Goal: Check status: Check status

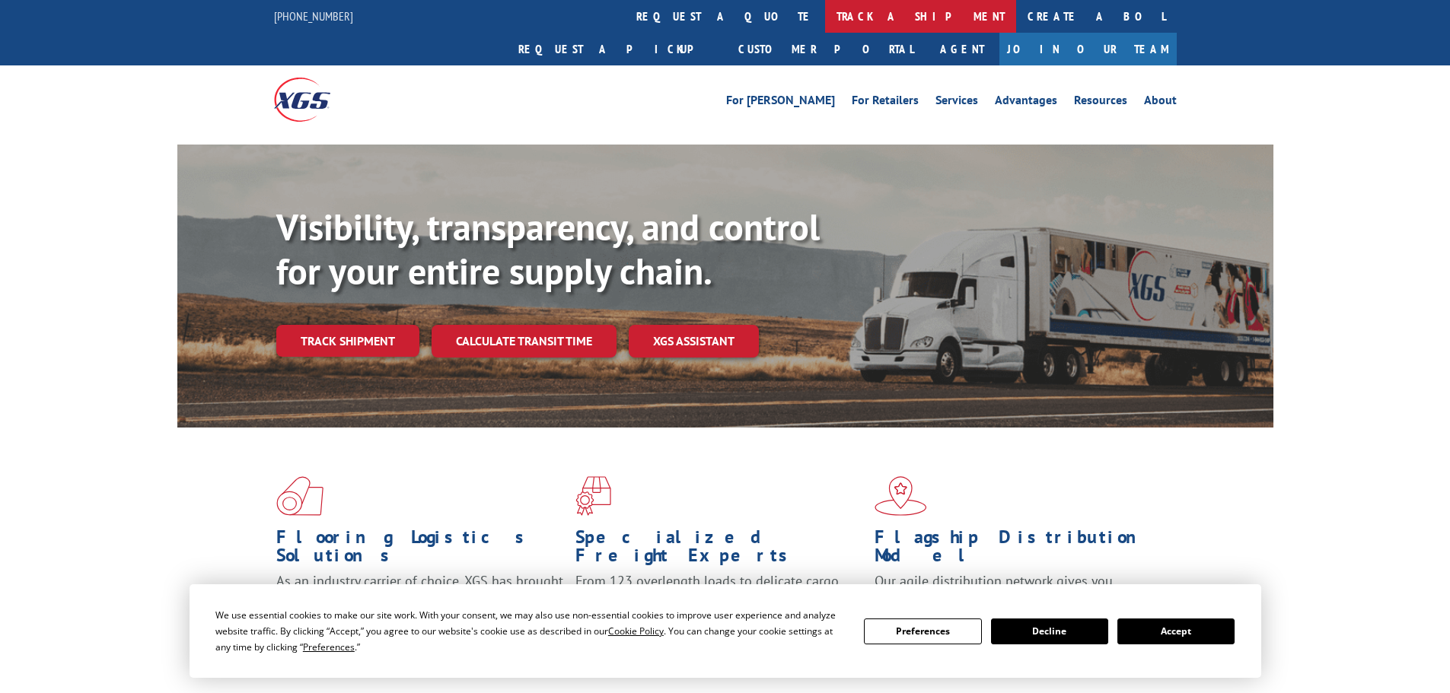
click at [825, 14] on link "track a shipment" at bounding box center [920, 16] width 191 height 33
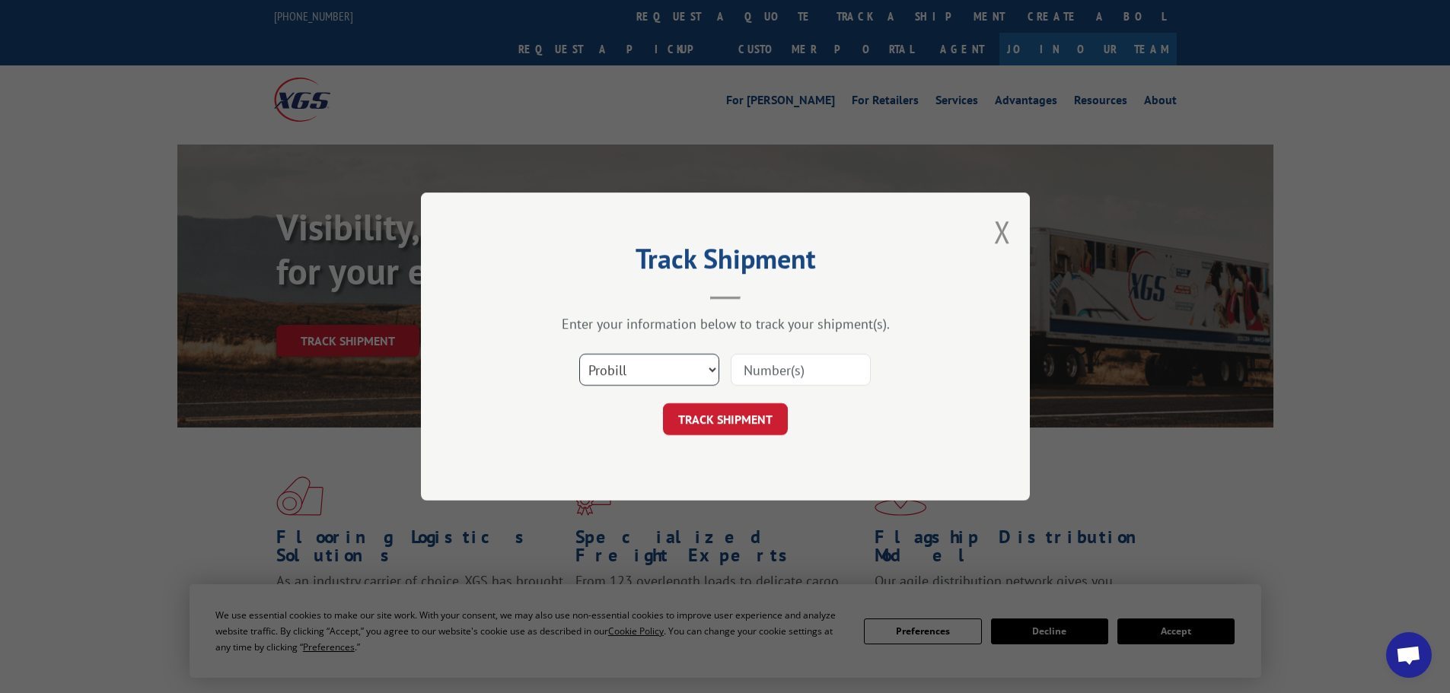
click at [642, 375] on select "Select category... Probill BOL PO" at bounding box center [649, 370] width 140 height 32
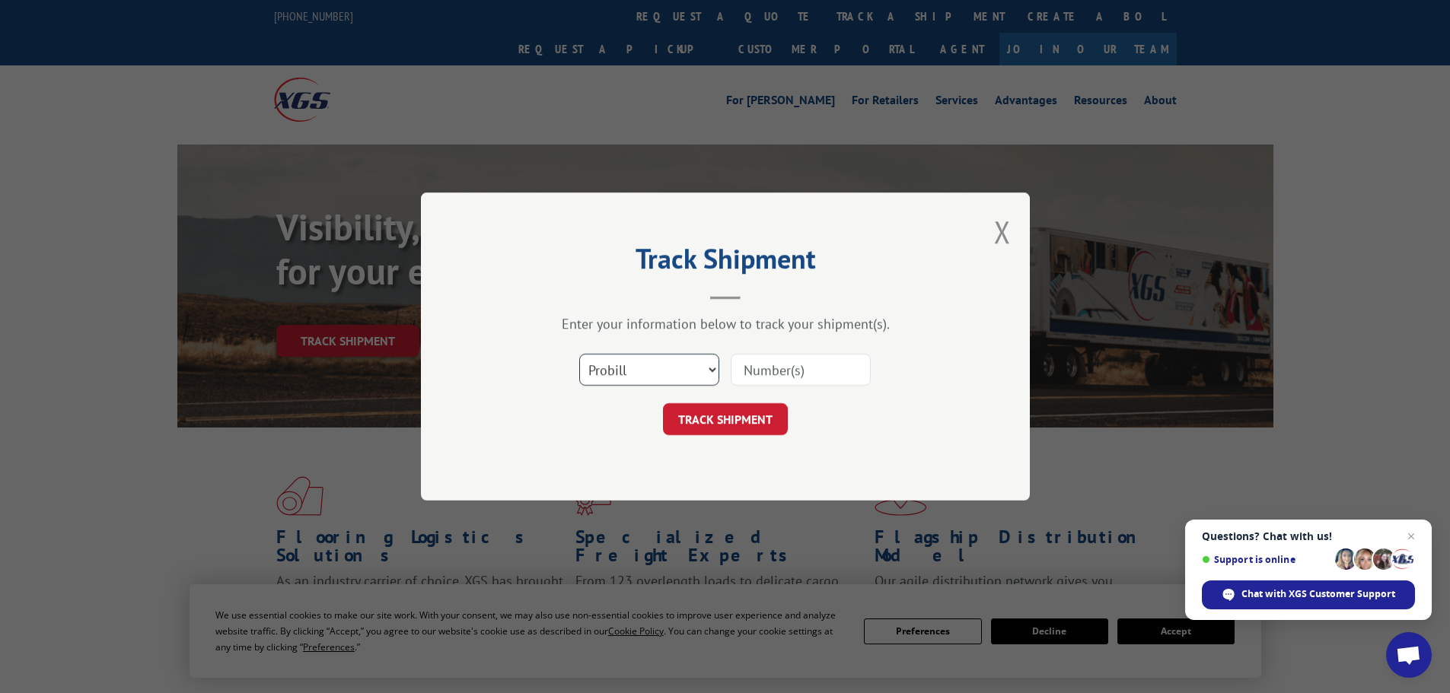
select select "bol"
click at [579, 354] on select "Select category... Probill BOL PO" at bounding box center [649, 370] width 140 height 32
click at [769, 374] on input at bounding box center [801, 370] width 140 height 32
paste input "6082608"
type input "6082608"
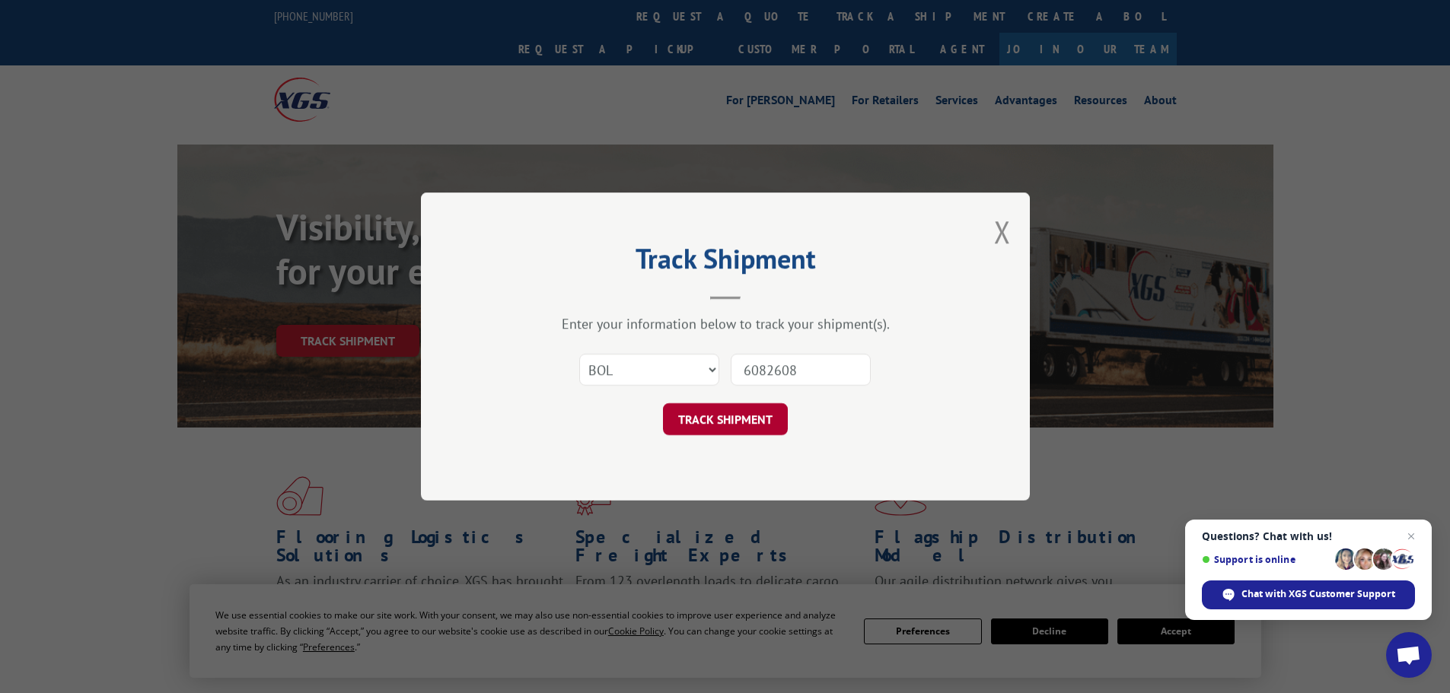
click at [737, 411] on button "TRACK SHIPMENT" at bounding box center [725, 419] width 125 height 32
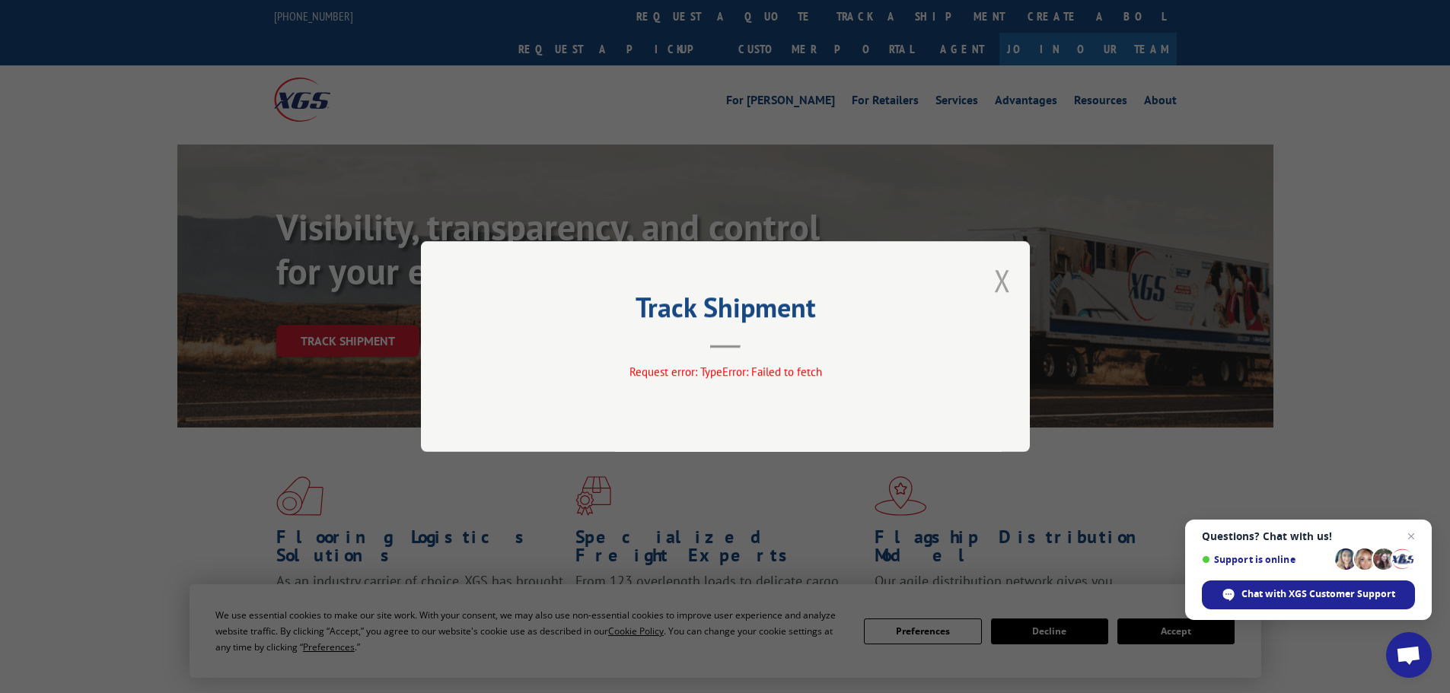
click at [999, 279] on button "Close modal" at bounding box center [1002, 280] width 17 height 40
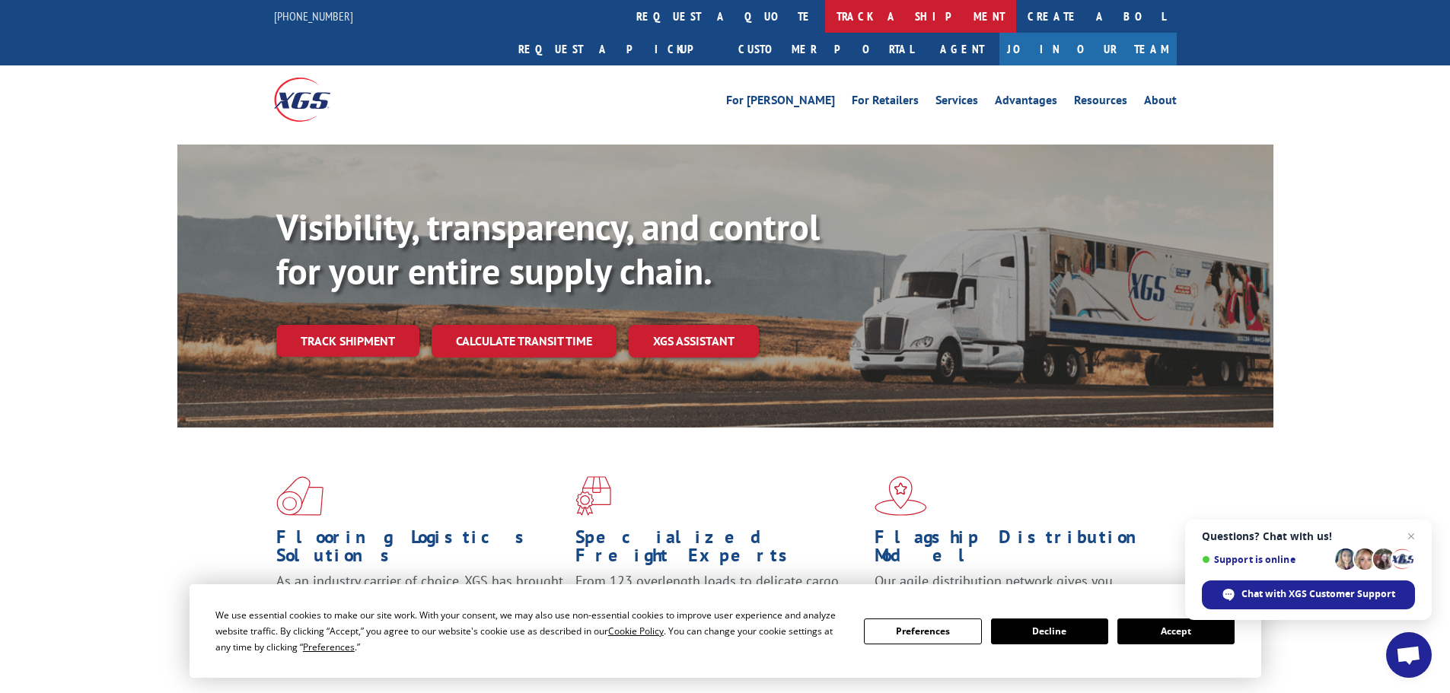
click at [825, 15] on link "track a shipment" at bounding box center [920, 16] width 191 height 33
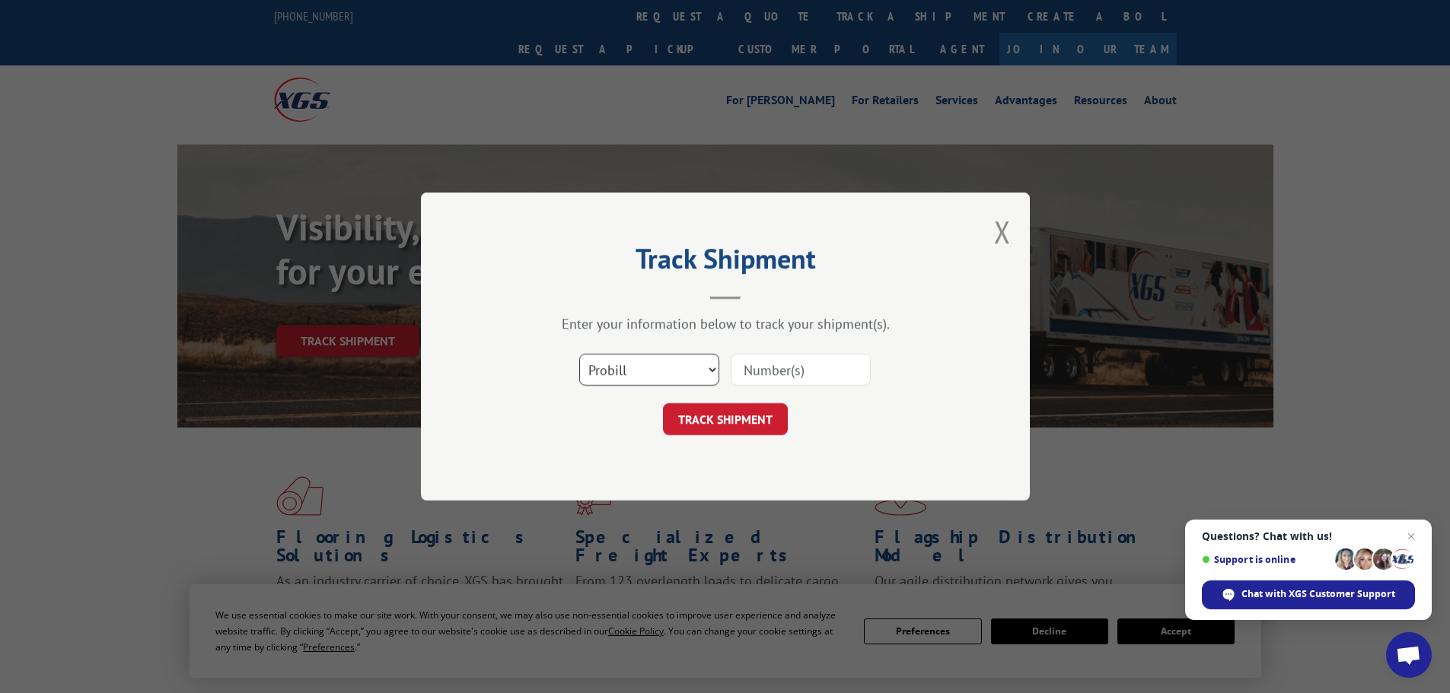
click at [660, 377] on select "Select category... Probill BOL PO" at bounding box center [649, 370] width 140 height 32
select select "bol"
click at [579, 354] on select "Select category... Probill BOL PO" at bounding box center [649, 370] width 140 height 32
click at [772, 369] on input at bounding box center [801, 370] width 140 height 32
paste input "6082608"
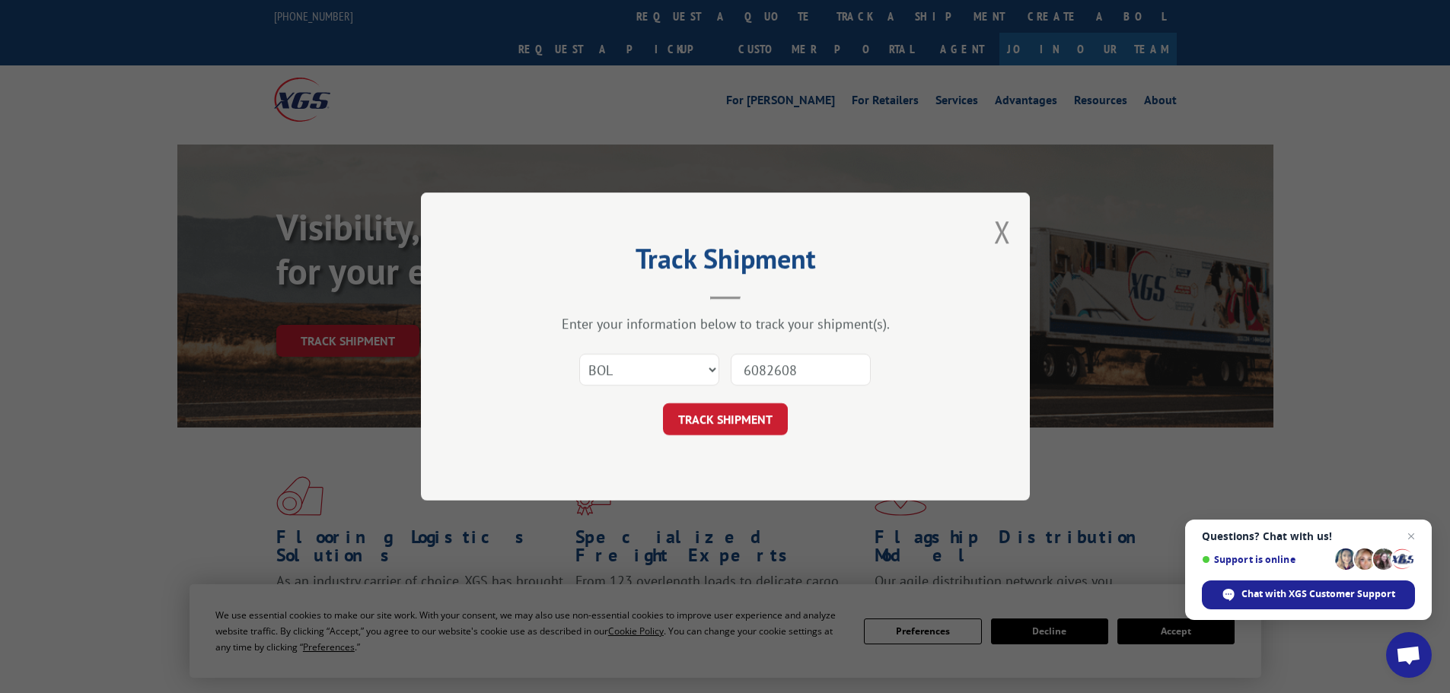
click at [745, 371] on input "6082608" at bounding box center [801, 370] width 140 height 32
type input "6082608"
click at [730, 419] on button "TRACK SHIPMENT" at bounding box center [725, 419] width 125 height 32
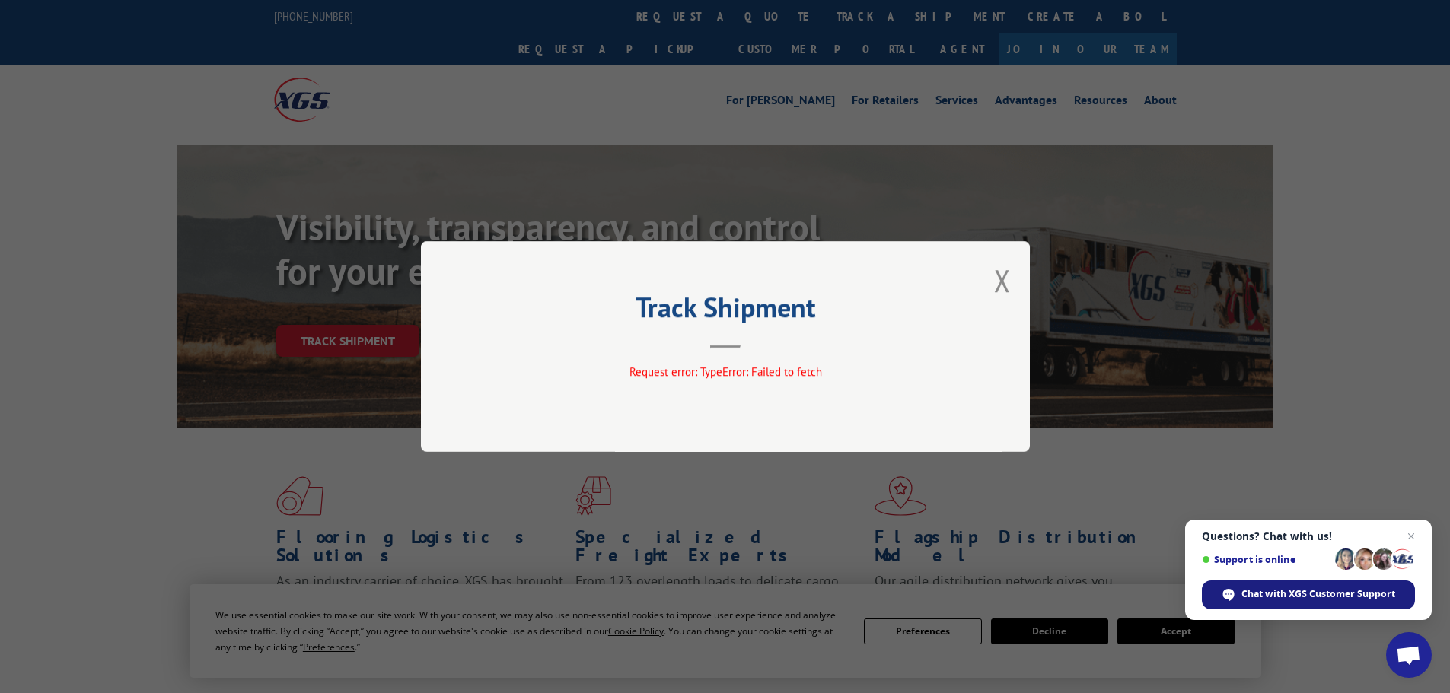
click at [1288, 592] on span "Chat with XGS Customer Support" at bounding box center [1318, 595] width 154 height 14
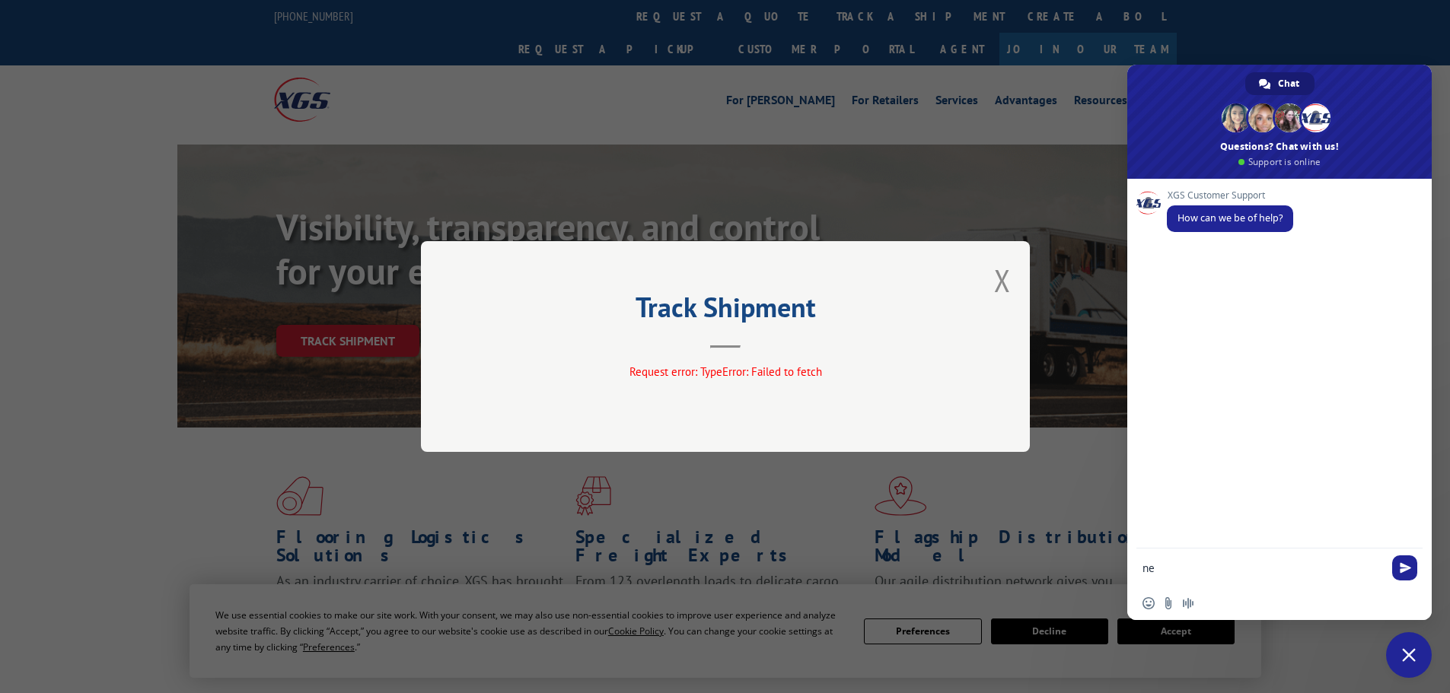
type textarea "n"
type textarea "NEED UPDATE ON BOL# - 6082608"
click at [1406, 572] on span "Send" at bounding box center [1405, 567] width 11 height 11
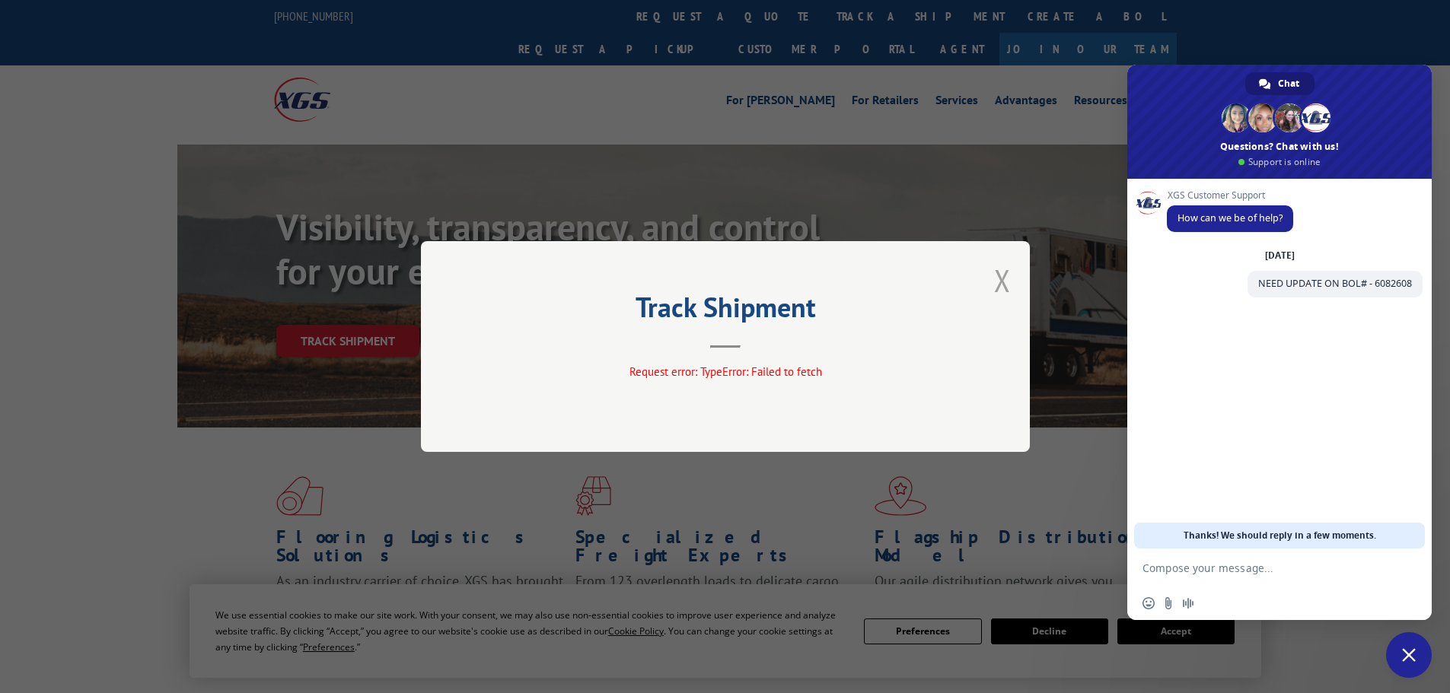
click at [999, 280] on button "Close modal" at bounding box center [1002, 280] width 17 height 40
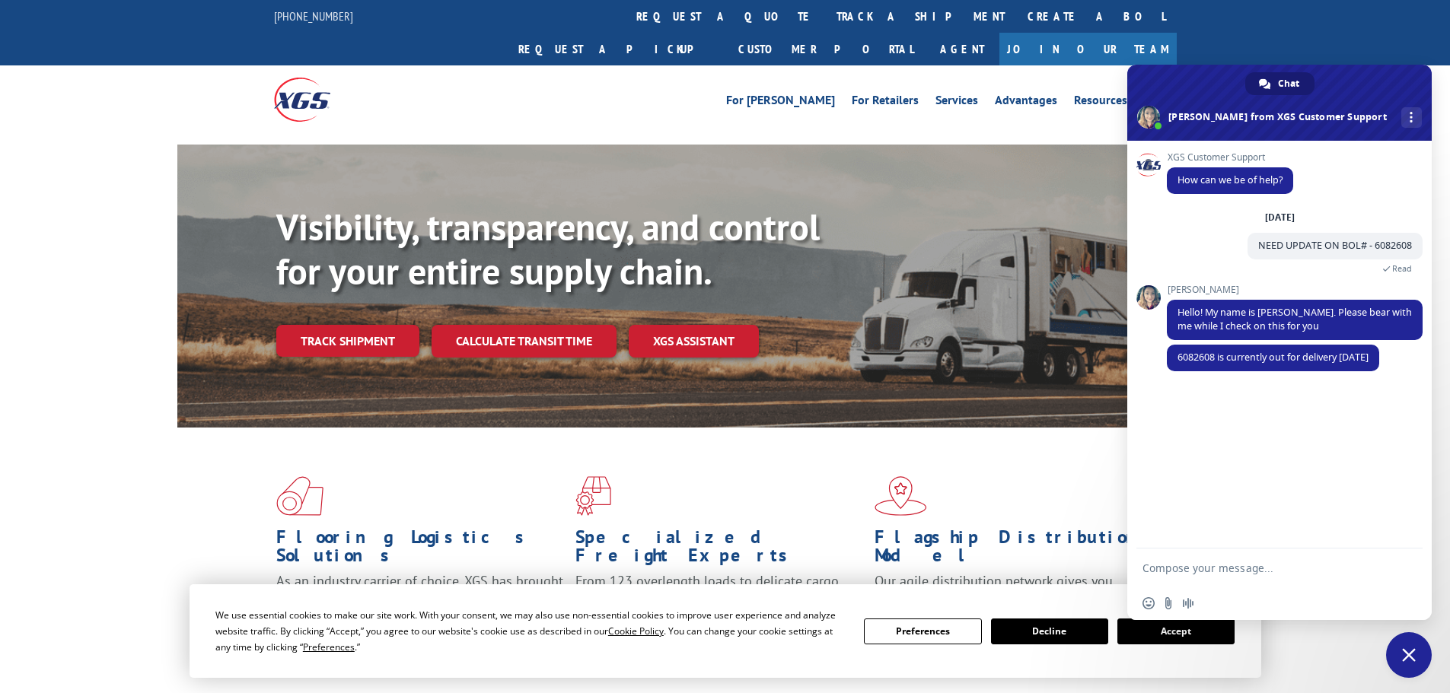
click at [1190, 565] on textarea "Compose your message..." at bounding box center [1262, 569] width 240 height 14
type textarea "THANK YOU !"
click at [1403, 569] on span "Send" at bounding box center [1405, 567] width 11 height 11
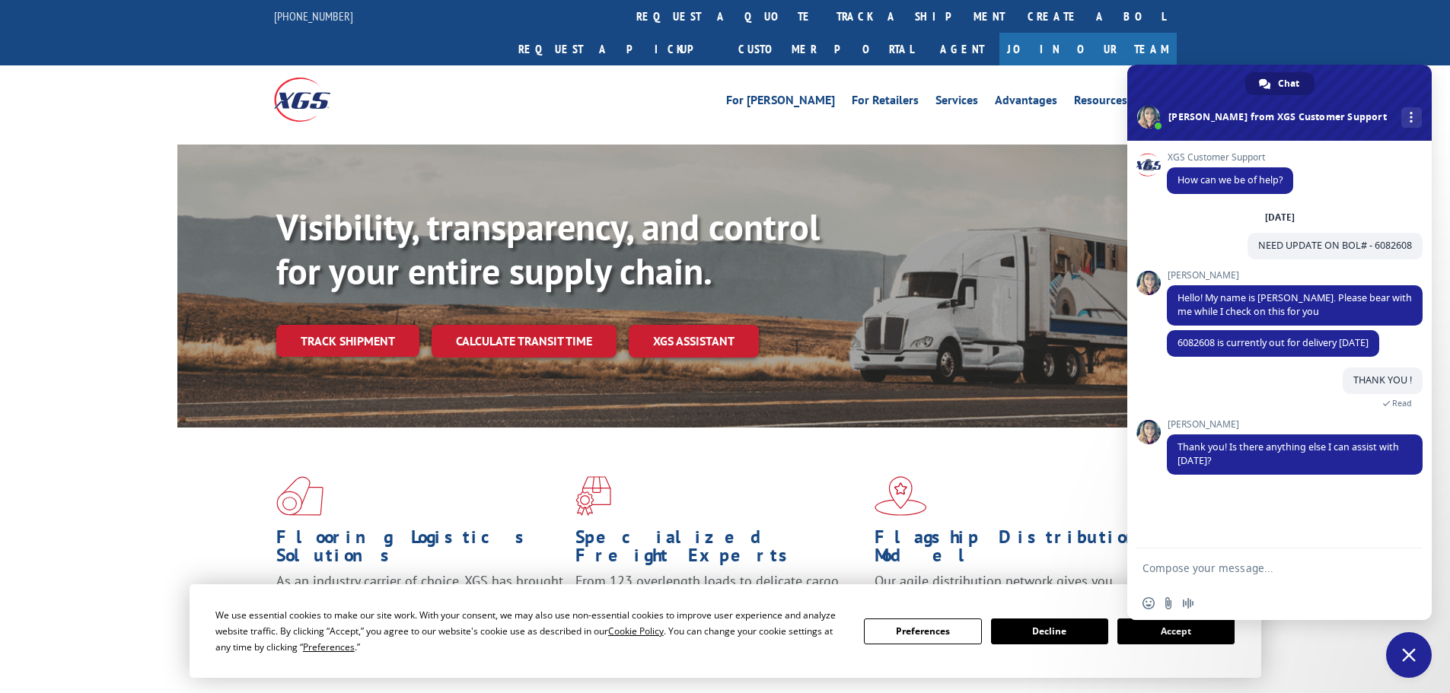
click at [1198, 569] on textarea "Compose your message..." at bounding box center [1262, 569] width 240 height 14
type textarea "NOPE, I'M GOOD !"
click at [1403, 569] on span "Send" at bounding box center [1405, 567] width 11 height 11
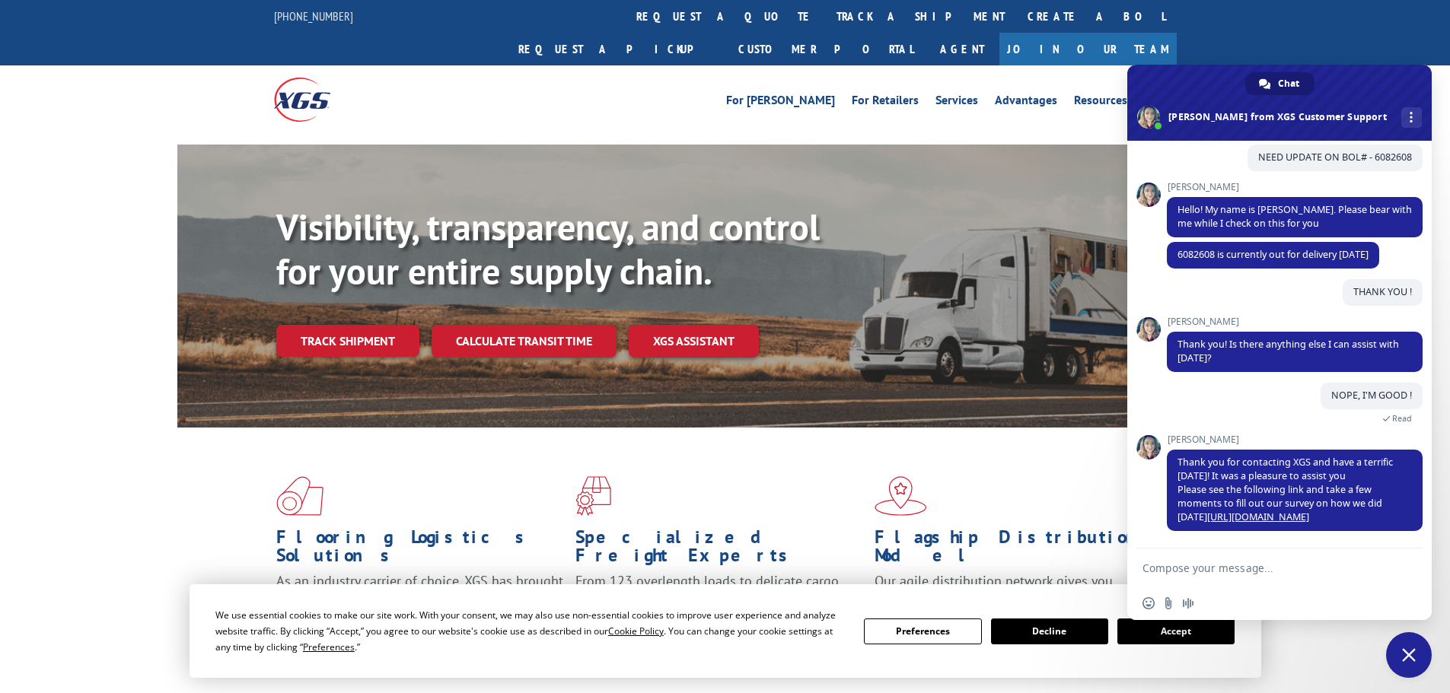
scroll to position [88, 0]
click at [1250, 513] on link "[URL][DOMAIN_NAME]" at bounding box center [1258, 517] width 102 height 13
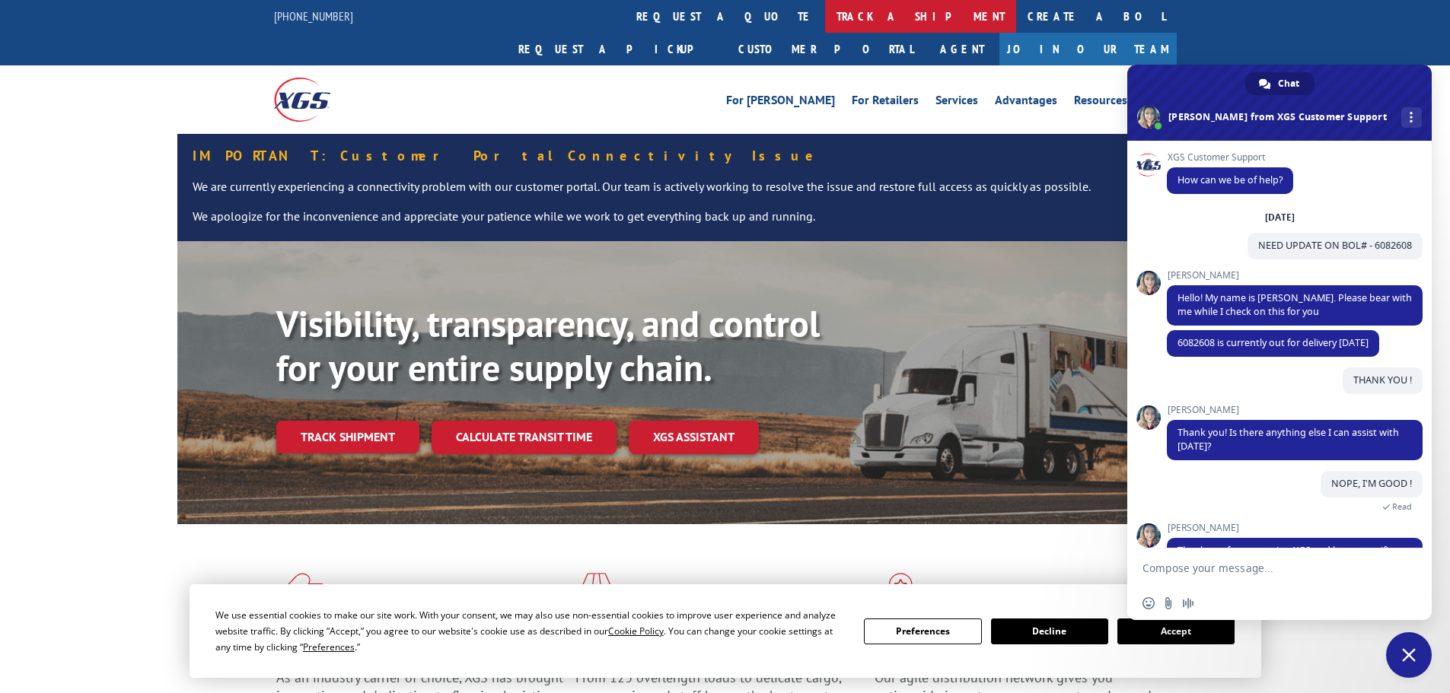
scroll to position [88, 0]
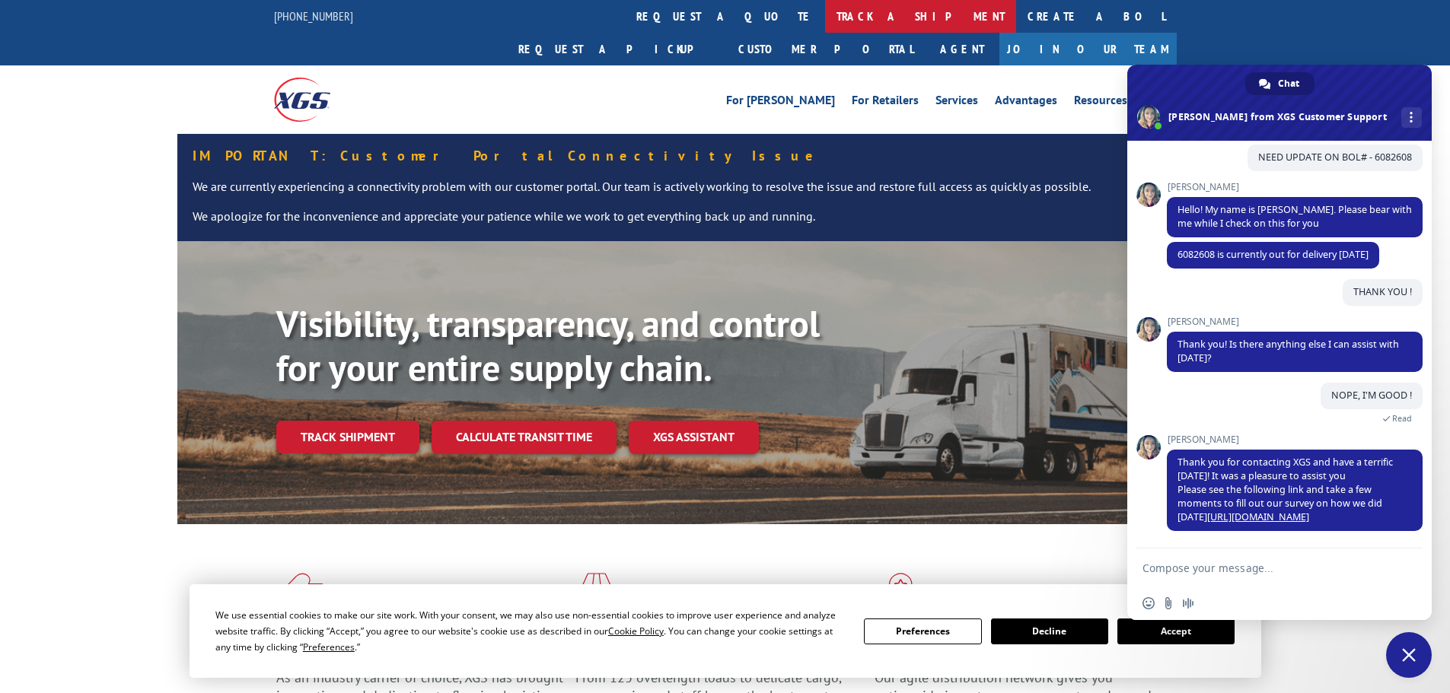
click at [825, 11] on link "track a shipment" at bounding box center [920, 16] width 191 height 33
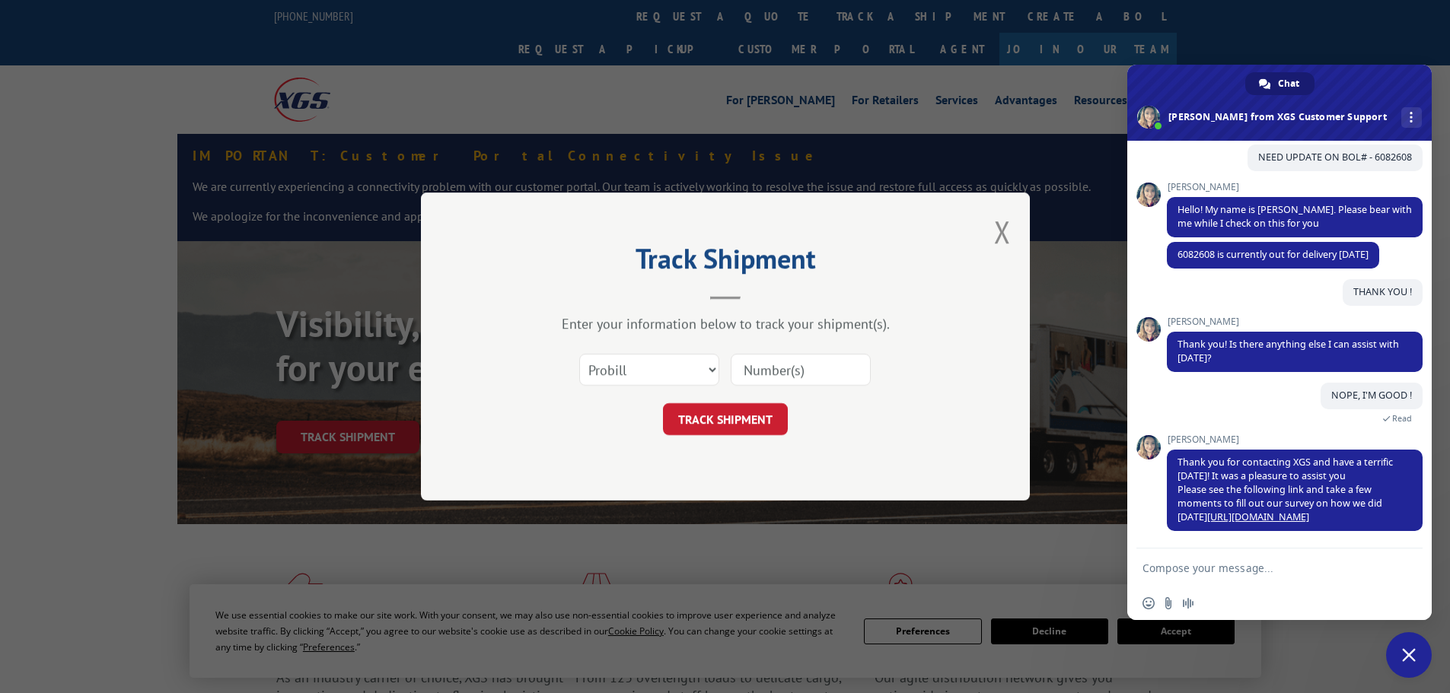
click at [810, 368] on input at bounding box center [801, 370] width 140 height 32
paste input "6976204"
type input "6976204"
click at [690, 371] on select "Select category... Probill BOL PO" at bounding box center [649, 370] width 140 height 32
select select "bol"
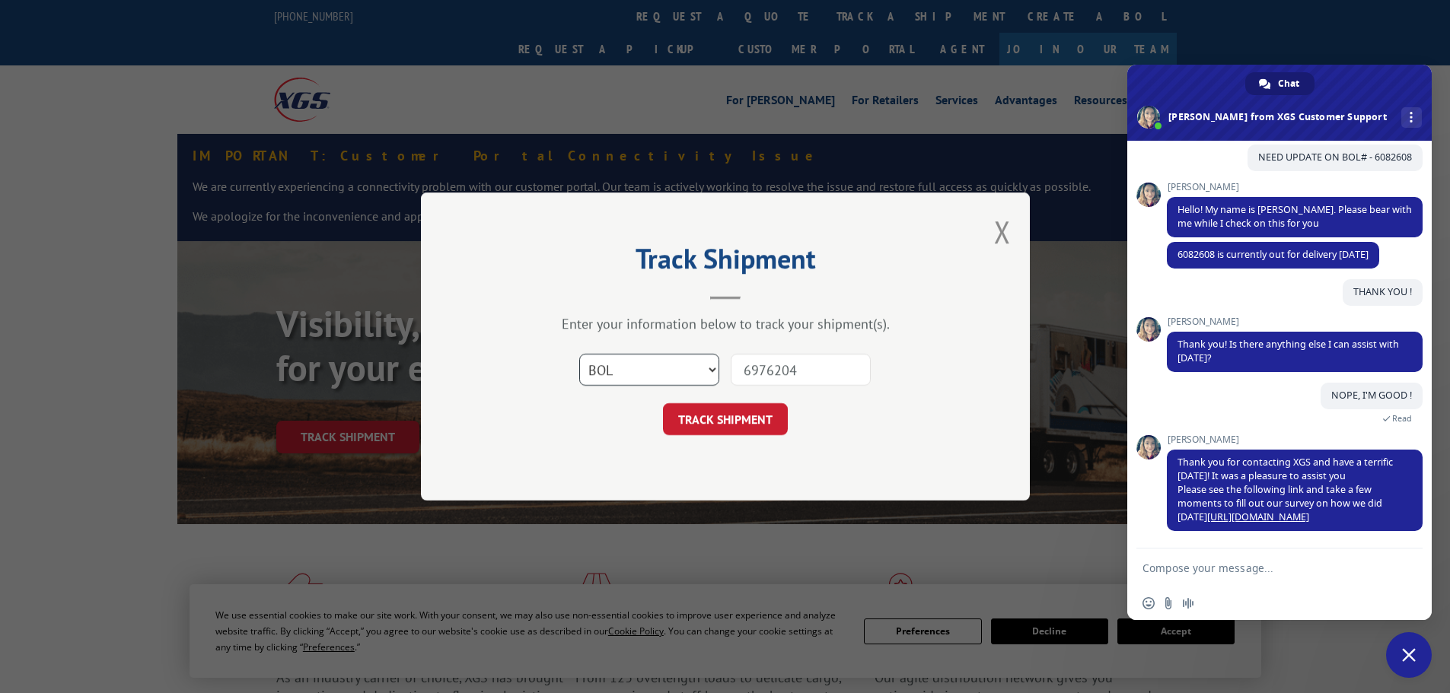
click at [579, 354] on select "Select category... Probill BOL PO" at bounding box center [649, 370] width 140 height 32
click at [711, 420] on button "TRACK SHIPMENT" at bounding box center [725, 419] width 125 height 32
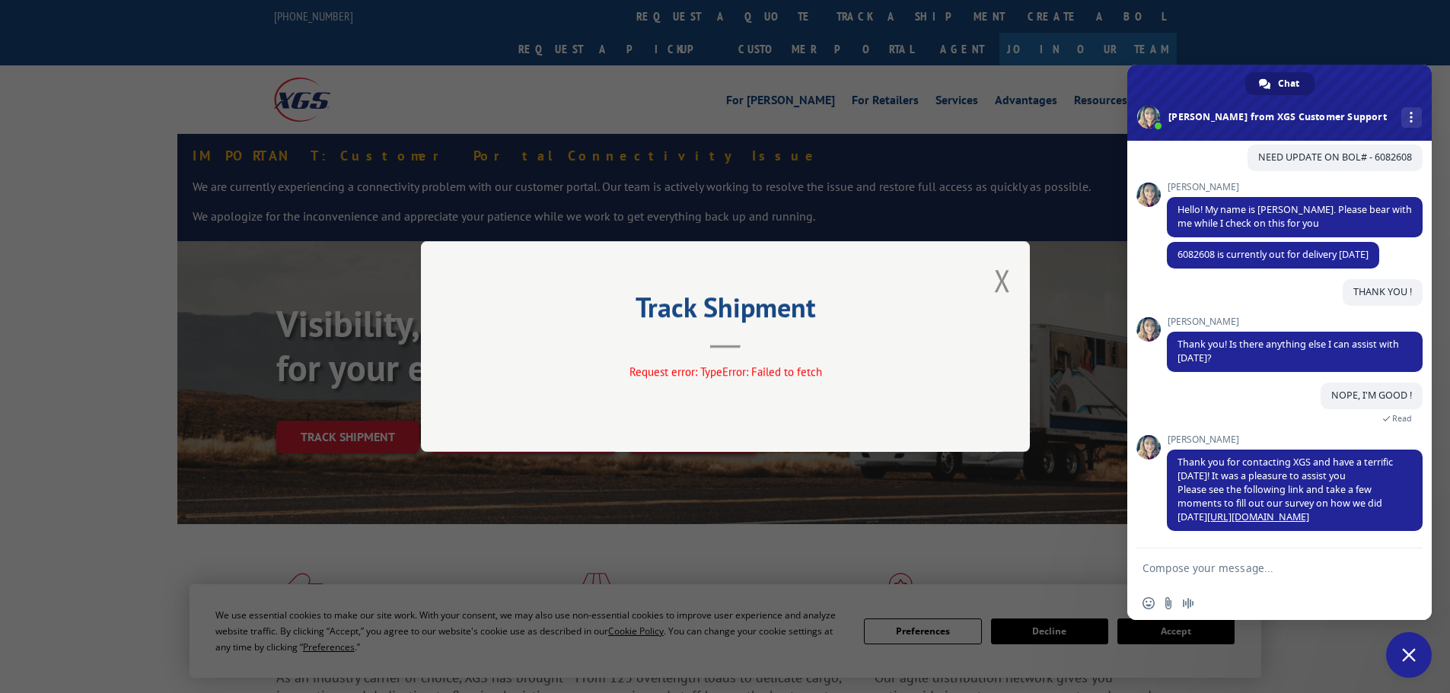
click at [1191, 568] on textarea "Compose your message..." at bounding box center [1262, 569] width 240 height 14
drag, startPoint x: 1191, startPoint y: 568, endPoint x: 1036, endPoint y: 516, distance: 163.7
click at [1036, 516] on div "Track Shipment Request error: TypeError: Failed to fetch" at bounding box center [725, 346] width 1450 height 693
click at [1160, 564] on textarea "Compose your message..." at bounding box center [1262, 569] width 240 height 14
paste textarea "BOL# - 6976204"
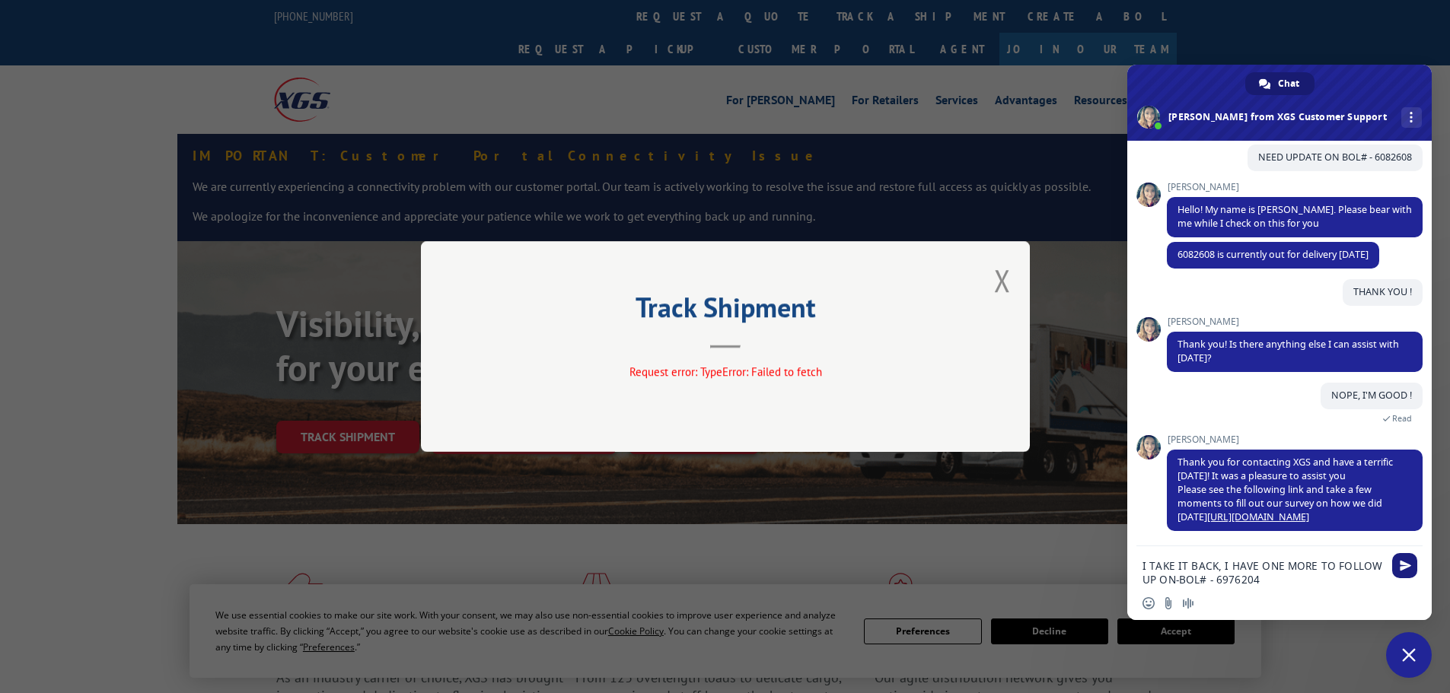
type textarea "I TAKE IT BACK, I HAVE ONE MORE TO FOLLOW UP ON-BOL# - 6976204"
click at [1405, 565] on span "Send" at bounding box center [1405, 565] width 11 height 11
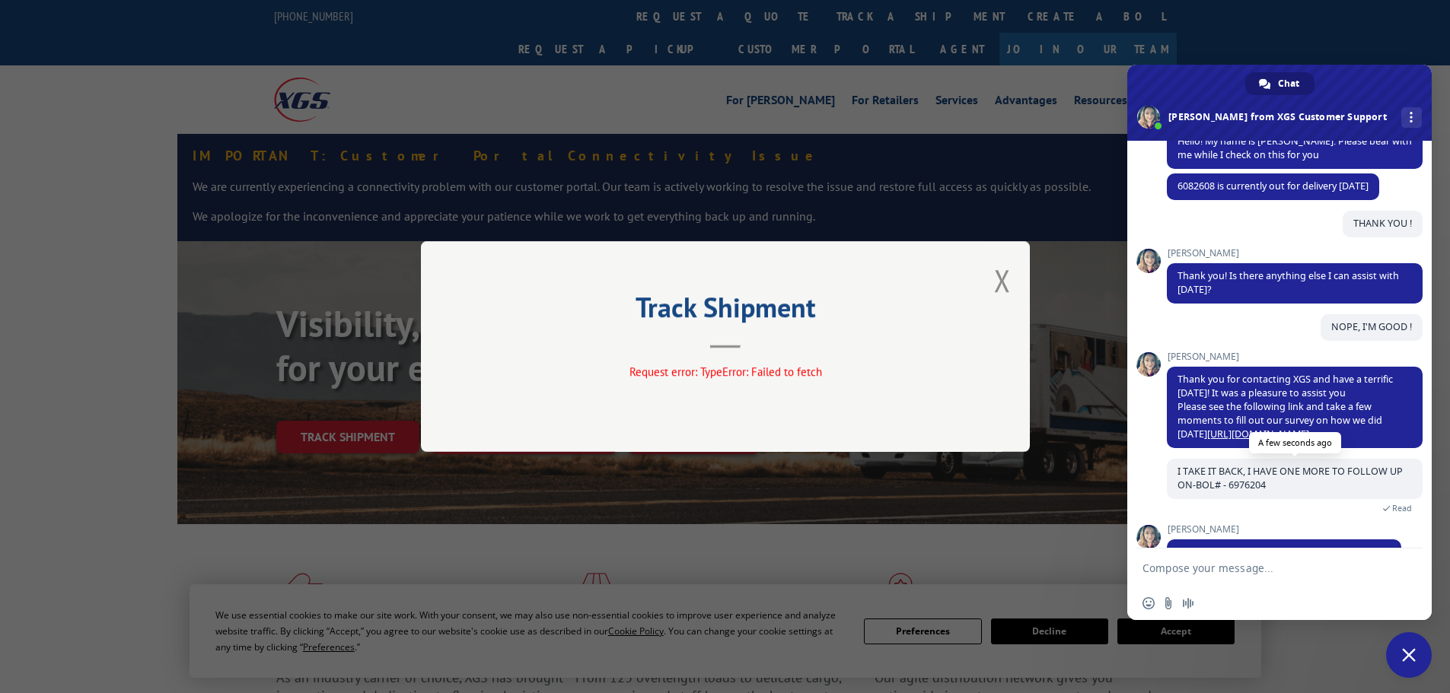
scroll to position [205, 0]
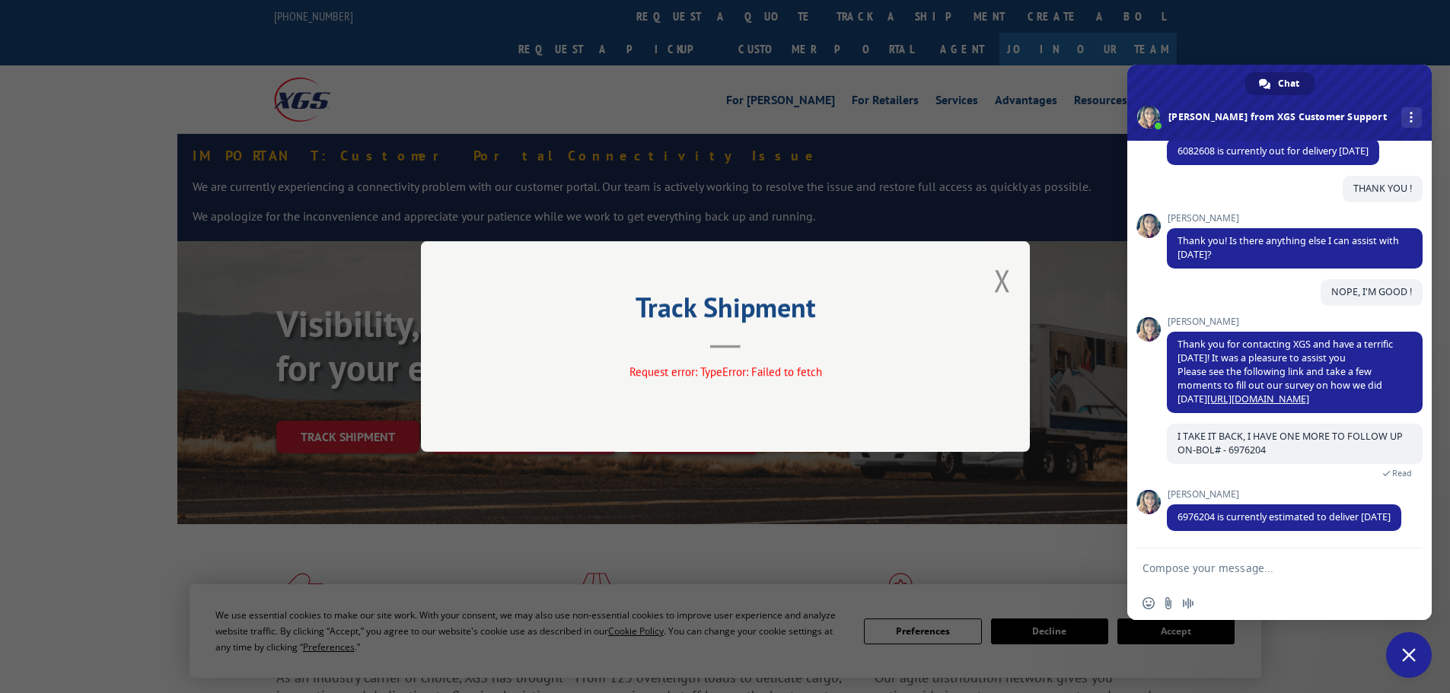
click at [1240, 566] on textarea "Compose your message..." at bounding box center [1262, 569] width 240 height 14
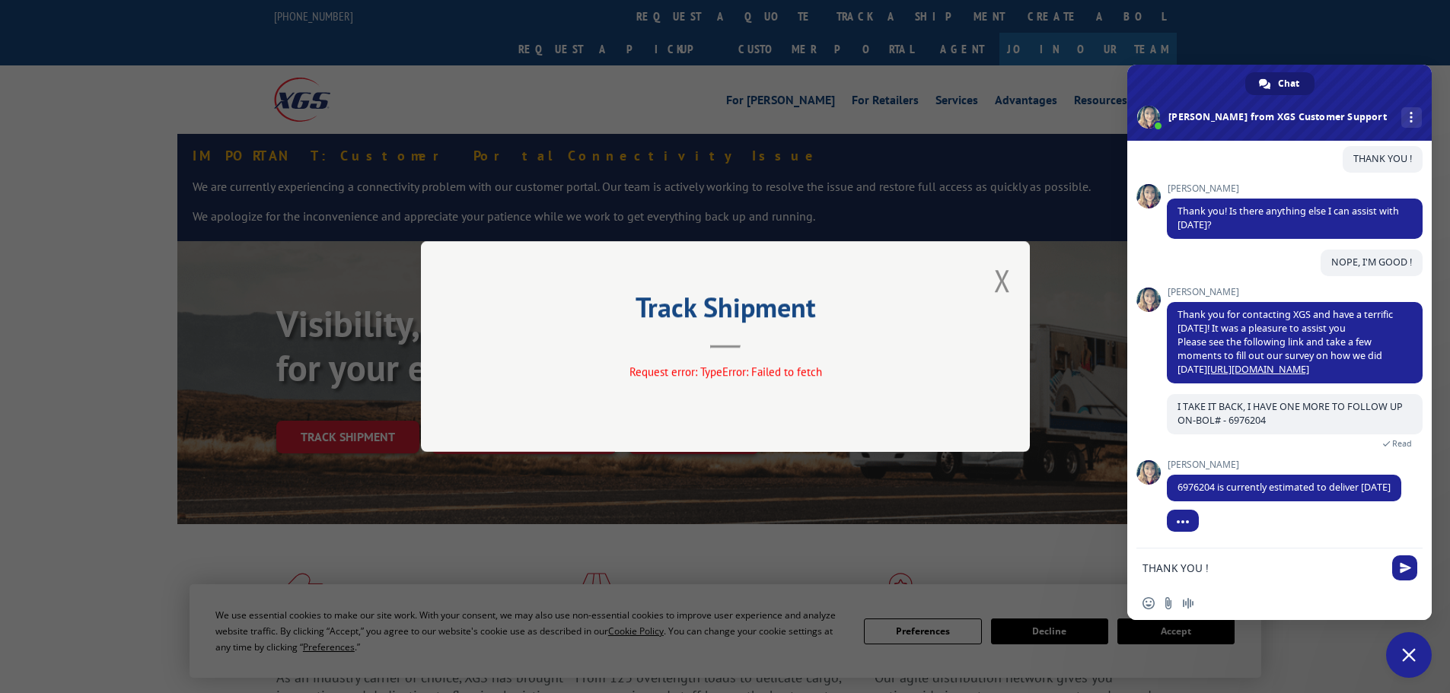
type textarea "THANK YOU !"
click at [1403, 569] on span "Send" at bounding box center [1405, 567] width 11 height 11
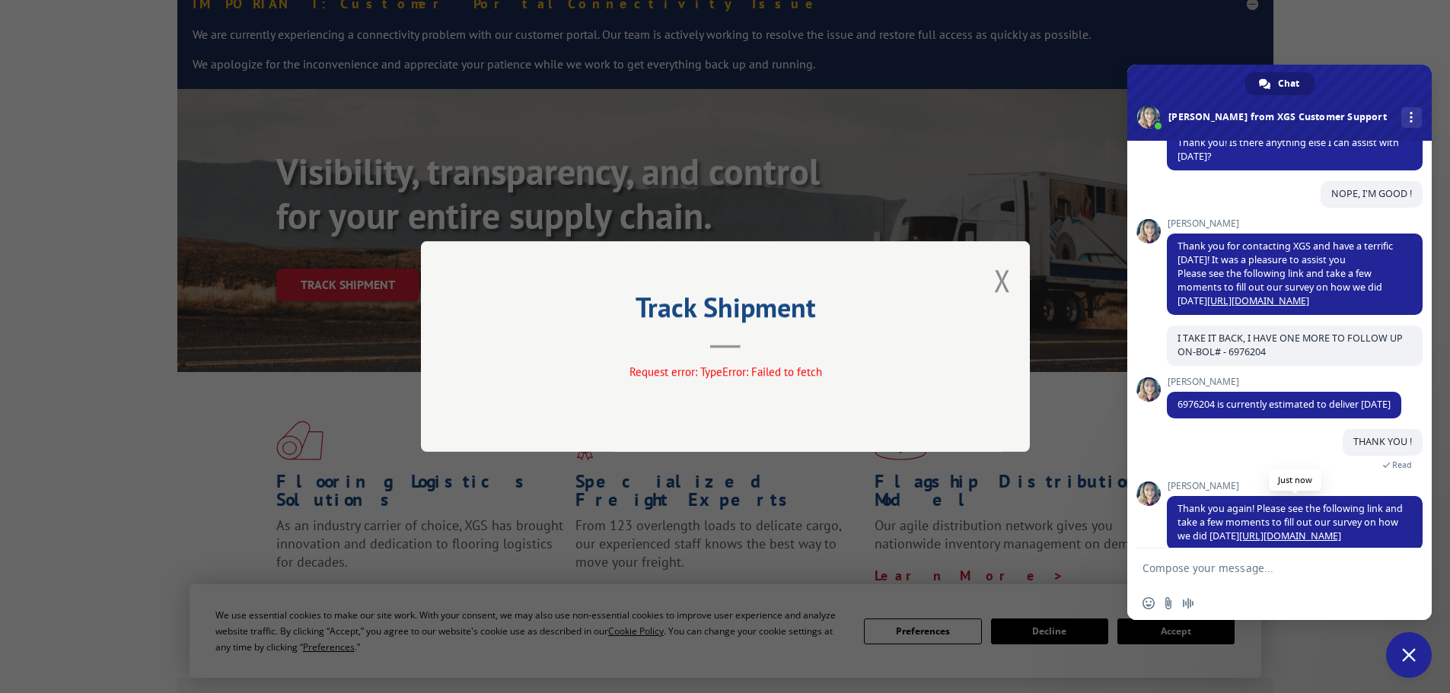
scroll to position [323, 0]
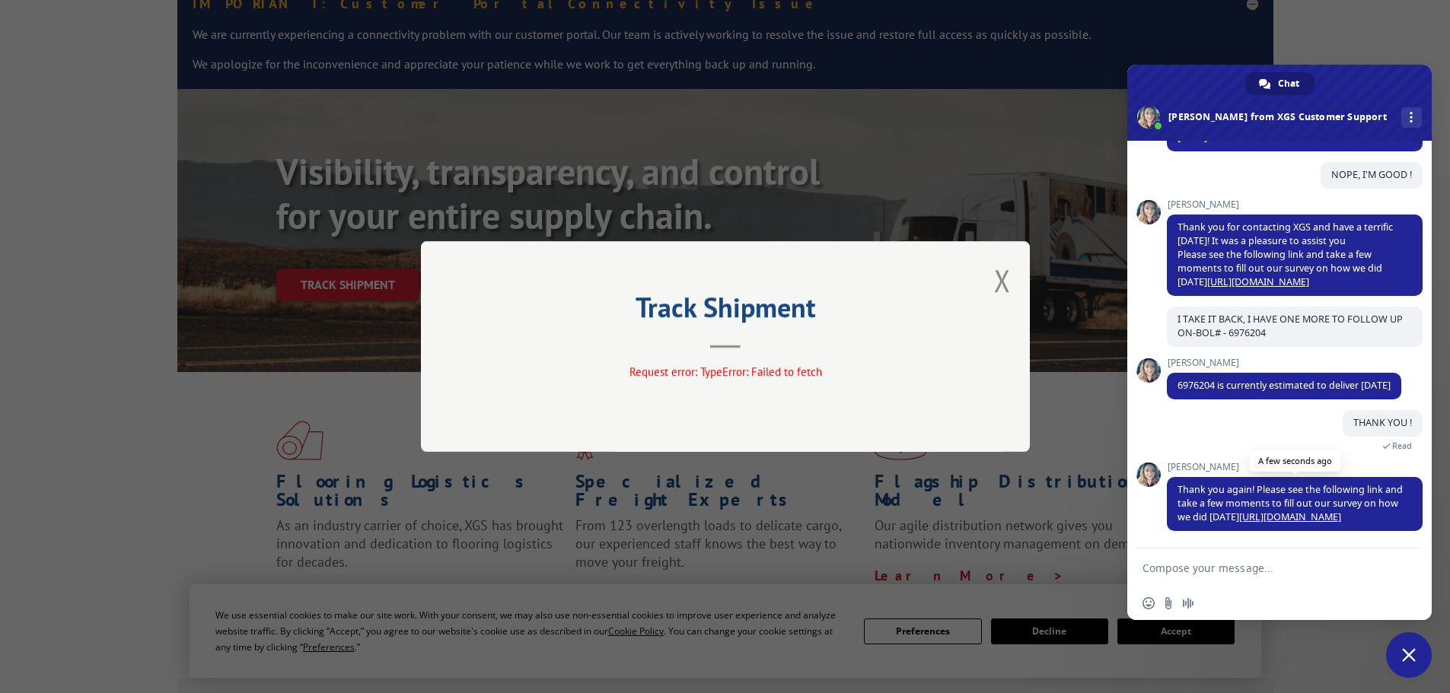
click at [1266, 514] on link "[URL][DOMAIN_NAME]" at bounding box center [1290, 517] width 102 height 13
click at [1196, 567] on textarea "Compose your message..." at bounding box center [1262, 569] width 240 height 14
type textarea "WILL DO !"
click at [1403, 572] on span "Send" at bounding box center [1405, 567] width 11 height 11
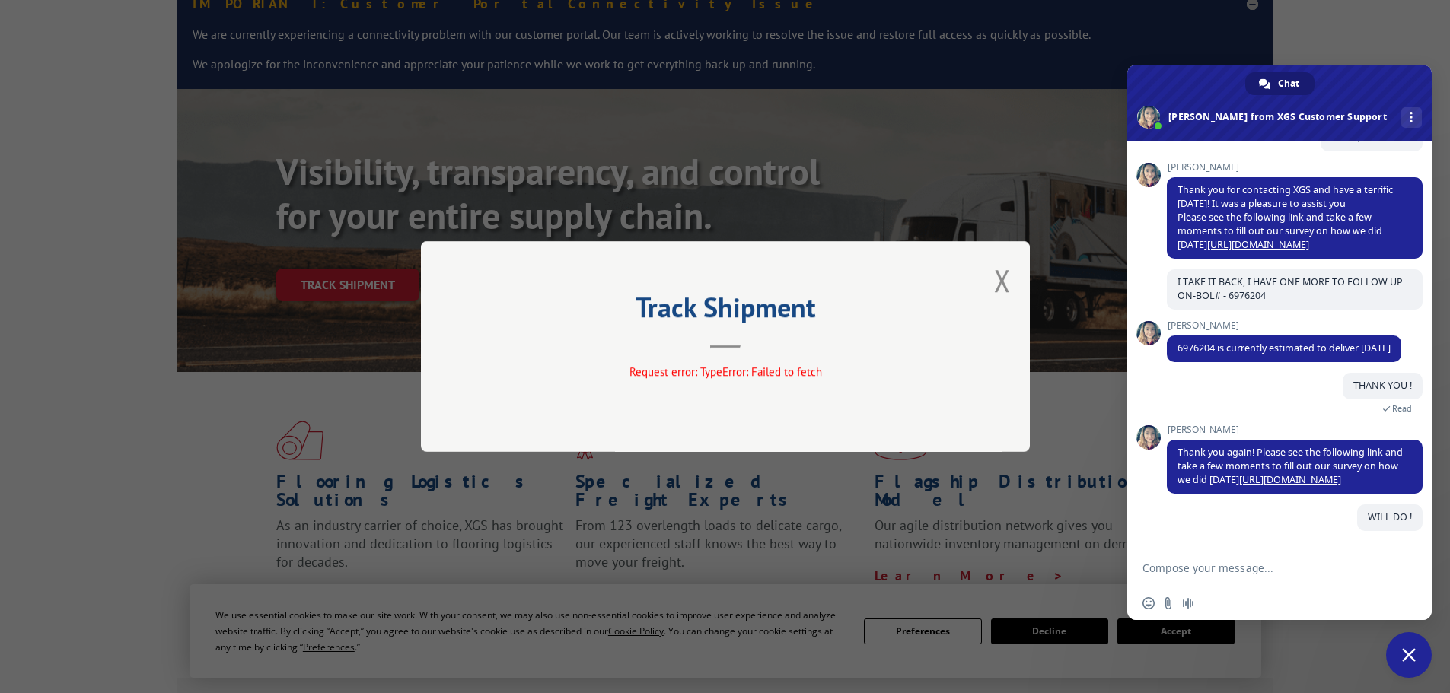
scroll to position [360, 0]
click at [999, 275] on button "Close modal" at bounding box center [1002, 280] width 17 height 40
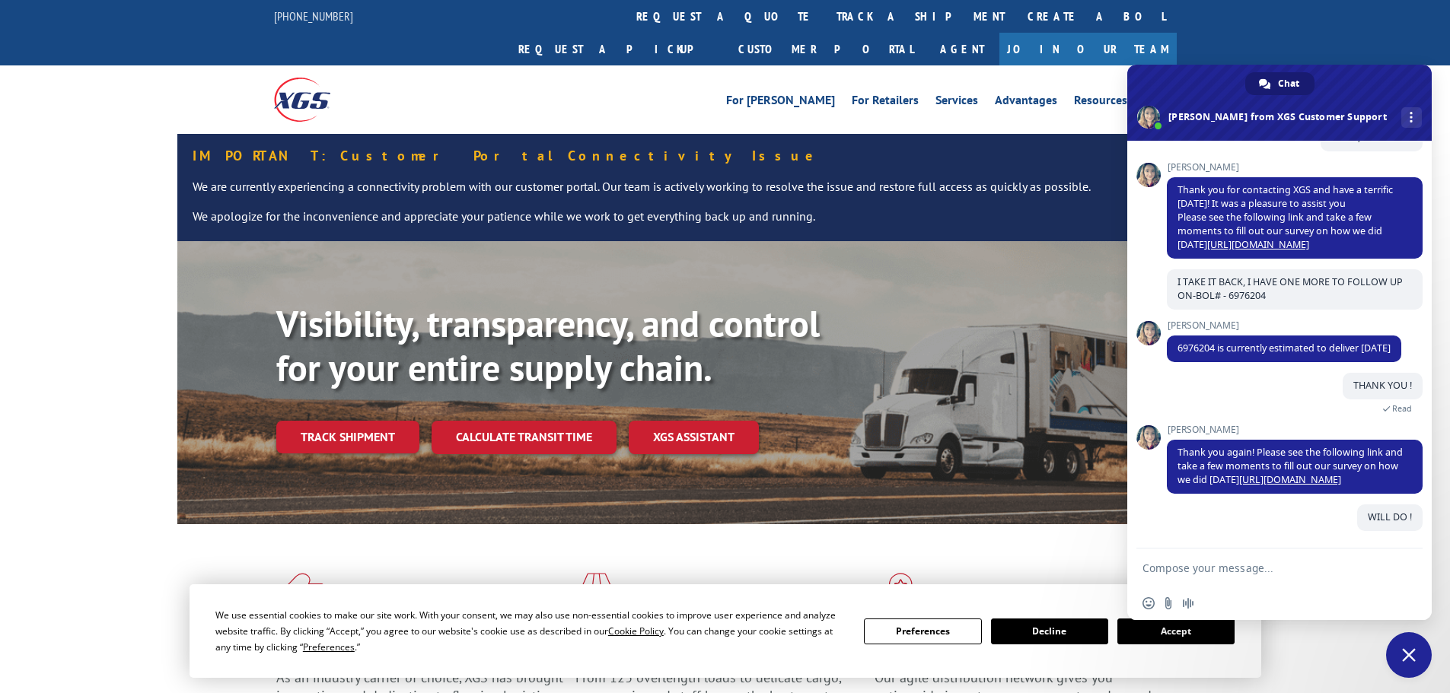
click at [1409, 655] on span "Close chat" at bounding box center [1409, 655] width 14 height 14
